Goal: Information Seeking & Learning: Learn about a topic

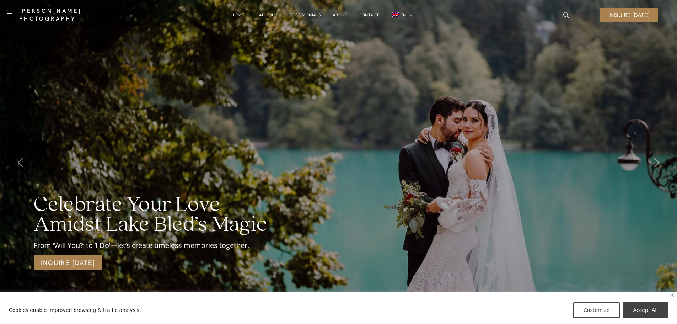
click at [361, 13] on link "Contact" at bounding box center [369, 15] width 21 height 14
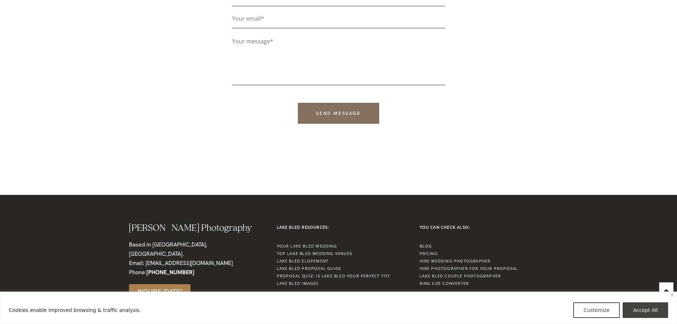
scroll to position [238, 0]
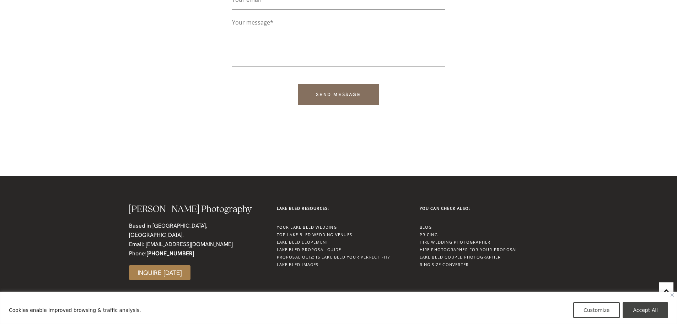
click at [430, 232] on link "Pricing" at bounding box center [429, 234] width 18 height 5
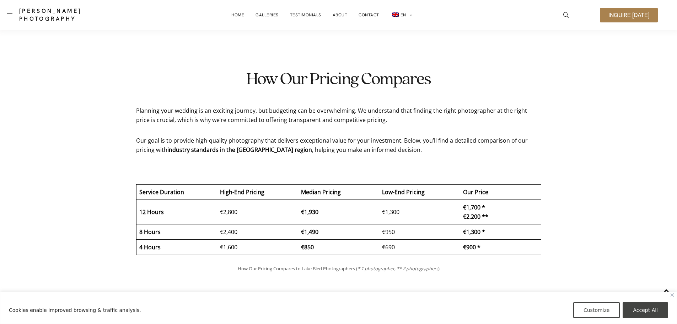
scroll to position [1653, 0]
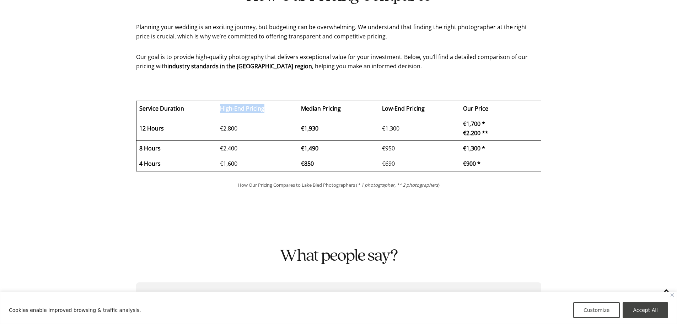
drag, startPoint x: 218, startPoint y: 108, endPoint x: 265, endPoint y: 107, distance: 47.6
click at [265, 107] on td "High-End Pricing" at bounding box center [257, 108] width 81 height 15
drag, startPoint x: 388, startPoint y: 113, endPoint x: 436, endPoint y: 109, distance: 48.2
click at [436, 109] on td "Low-End Pricing" at bounding box center [419, 108] width 81 height 15
click at [471, 167] on td "€900 *" at bounding box center [500, 163] width 81 height 15
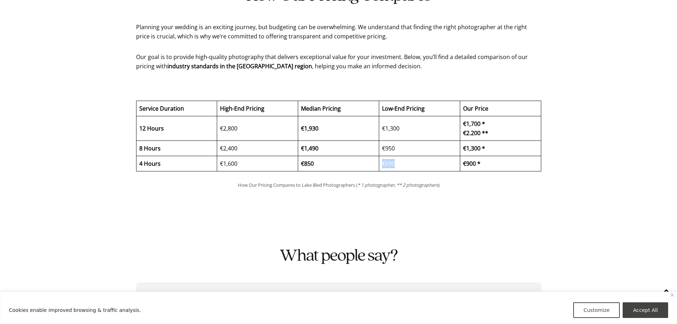
drag, startPoint x: 382, startPoint y: 161, endPoint x: 401, endPoint y: 164, distance: 19.0
click at [401, 164] on td "€690" at bounding box center [419, 163] width 81 height 15
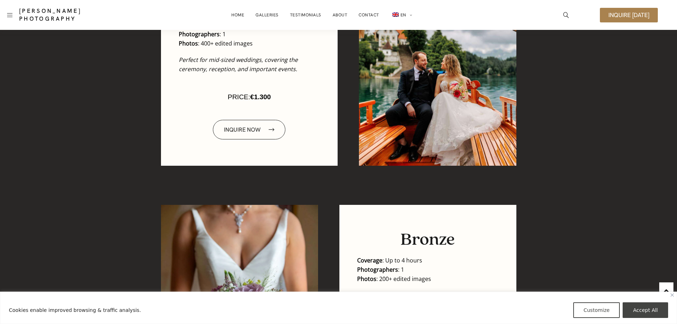
scroll to position [977, 0]
